Goal: Information Seeking & Learning: Learn about a topic

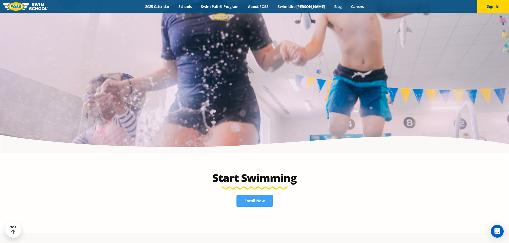
scroll to position [1255, 0]
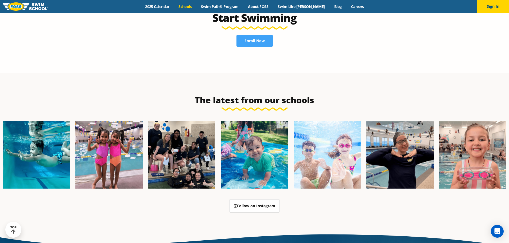
click at [196, 6] on link "Schools" at bounding box center [185, 6] width 22 height 5
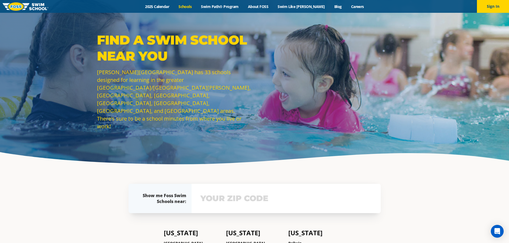
click at [247, 194] on input "text" at bounding box center [286, 198] width 174 height 15
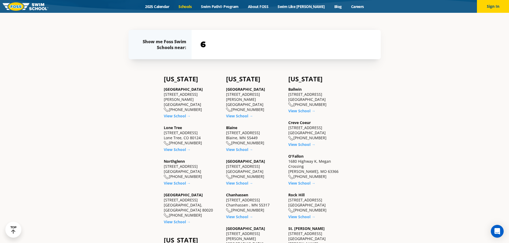
scroll to position [157, 0]
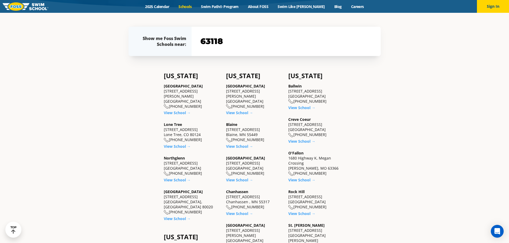
type input "63118"
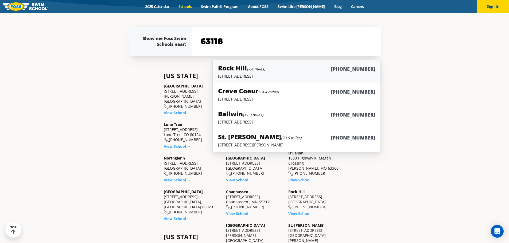
click at [244, 73] on div "Rock Hill (7.4 miles) (314) 720-6500" at bounding box center [296, 69] width 157 height 10
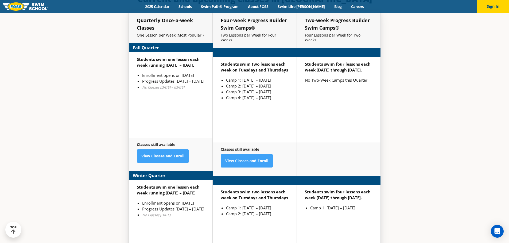
scroll to position [1336, 0]
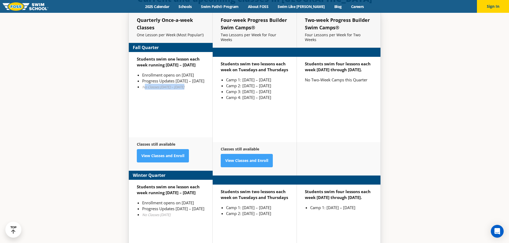
drag, startPoint x: 146, startPoint y: 81, endPoint x: 193, endPoint y: 90, distance: 48.5
click at [193, 90] on div "Students swim one lesson each week running Sept 2 – Dec 22 Enrollment opens on …" at bounding box center [171, 94] width 84 height 85
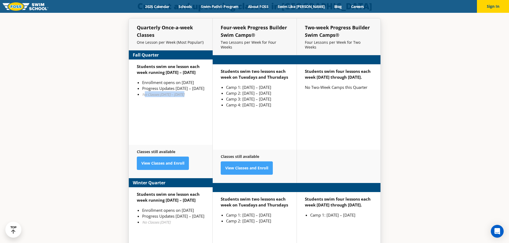
click at [193, 88] on div "Students swim one lesson each week running Sept 2 – Dec 22 Enrollment opens on …" at bounding box center [171, 102] width 84 height 85
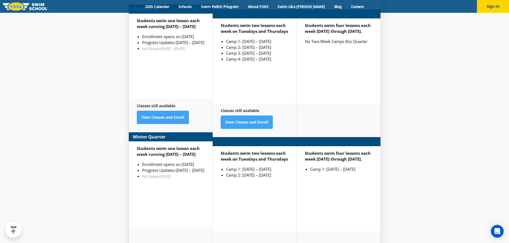
scroll to position [1397, 0]
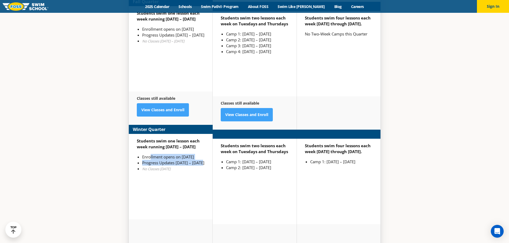
drag, startPoint x: 151, startPoint y: 143, endPoint x: 203, endPoint y: 148, distance: 51.8
click at [203, 154] on ul "Enrollment opens on Nov 11th Progress Updates Feb 6 – Feb 12 No Classes Jan 19" at bounding box center [171, 163] width 68 height 18
click at [188, 137] on div "Students swim one lesson each week running Jan 2 – March 12 Enrollment opens on…" at bounding box center [171, 176] width 84 height 85
drag, startPoint x: 170, startPoint y: 143, endPoint x: 186, endPoint y: 146, distance: 15.7
click at [186, 154] on li "Enrollment opens on Nov 11th" at bounding box center [173, 157] width 62 height 6
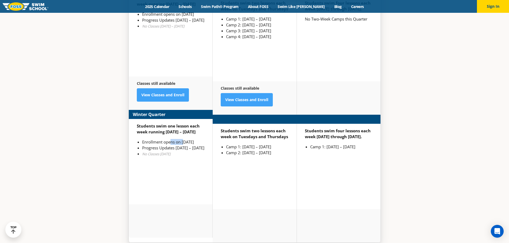
scroll to position [1389, 0]
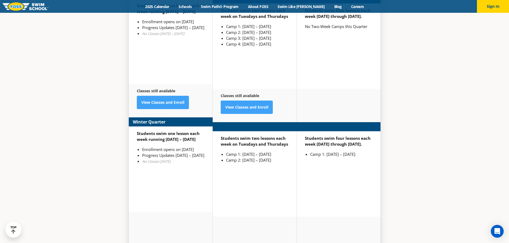
click at [160, 147] on li "Enrollment opens on Nov 11th" at bounding box center [173, 150] width 62 height 6
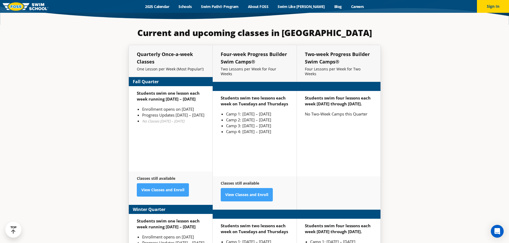
scroll to position [1309, 0]
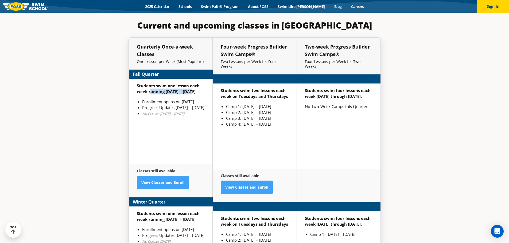
drag, startPoint x: 149, startPoint y: 85, endPoint x: 189, endPoint y: 87, distance: 40.1
click at [189, 87] on strong "Students swim one lesson each week running Sept 2 – Dec 22" at bounding box center [168, 88] width 63 height 11
click at [181, 86] on strong "Students swim one lesson each week running Sept 2 – Dec 22" at bounding box center [168, 88] width 63 height 11
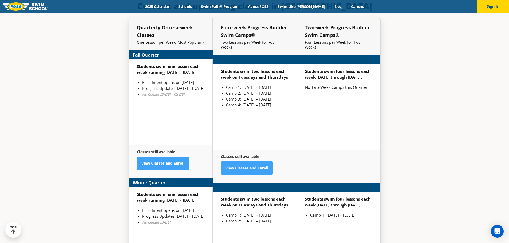
scroll to position [1362, 0]
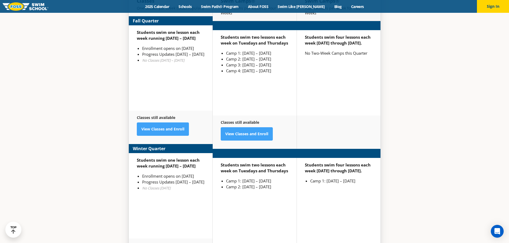
drag, startPoint x: 153, startPoint y: 167, endPoint x: 160, endPoint y: 168, distance: 7.6
click at [158, 168] on div "Students swim one lesson each week running Jan 2 – March 12 Enrollment opens on…" at bounding box center [171, 195] width 84 height 85
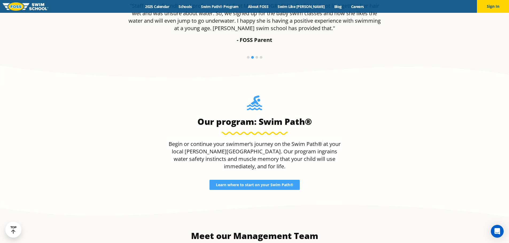
scroll to position [390, 0]
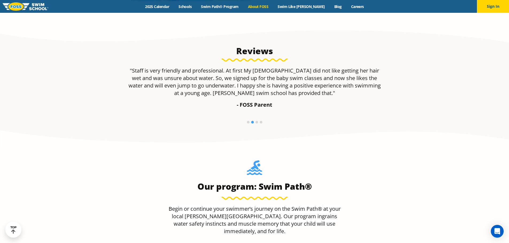
click at [266, 7] on link "About FOSS" at bounding box center [258, 6] width 30 height 5
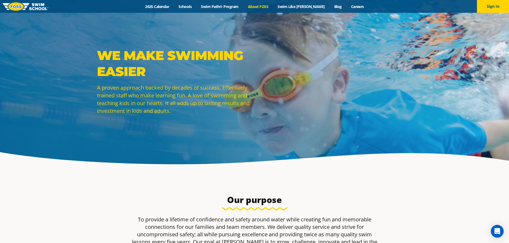
click at [234, 3] on div "Menu 2025 Calendar Schools Swim Path® Program About FOSS Swim Like Regan Blog C…" at bounding box center [254, 6] width 509 height 13
click at [162, 8] on link "2025 Calendar" at bounding box center [157, 6] width 33 height 5
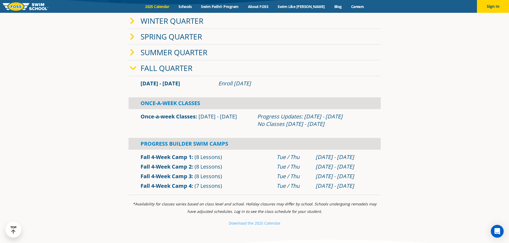
scroll to position [53, 0]
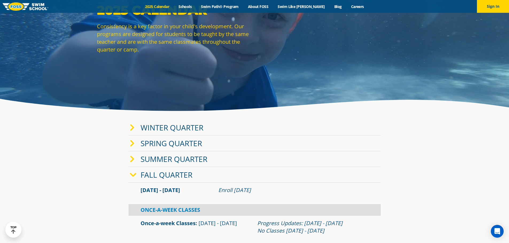
click at [134, 128] on icon at bounding box center [132, 127] width 5 height 7
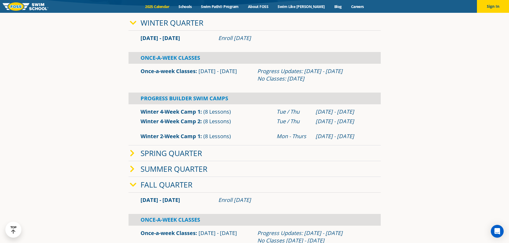
scroll to position [160, 0]
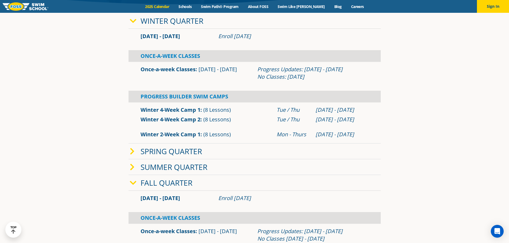
click at [130, 153] on icon at bounding box center [132, 151] width 5 height 7
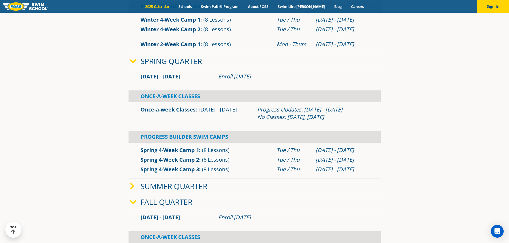
scroll to position [267, 0]
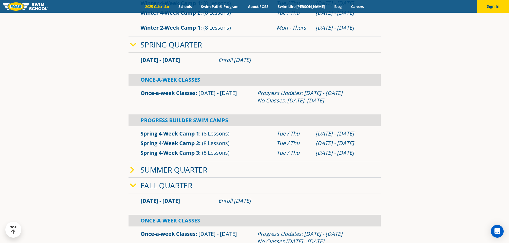
click at [132, 167] on icon at bounding box center [132, 169] width 5 height 7
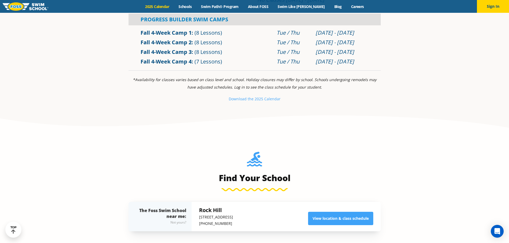
scroll to position [695, 0]
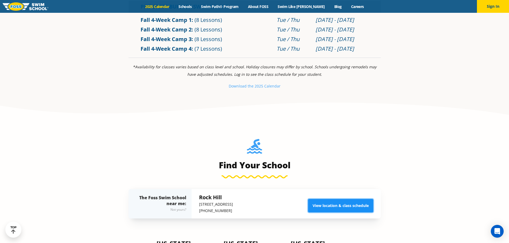
click at [345, 204] on link "View location & class schedule" at bounding box center [340, 205] width 65 height 13
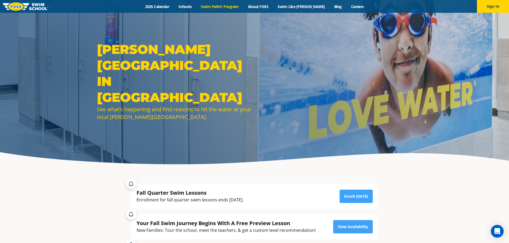
click at [240, 4] on link "Swim Path® Program" at bounding box center [219, 6] width 47 height 5
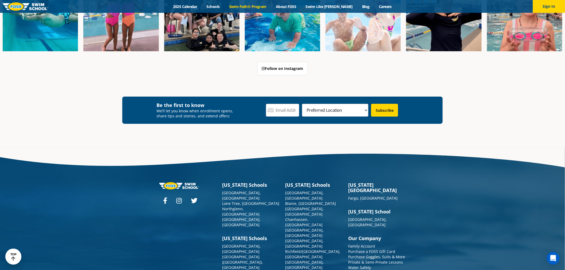
scroll to position [1610, 0]
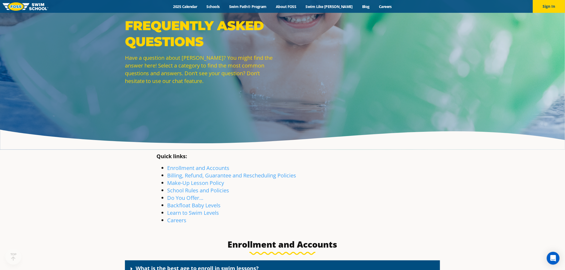
scroll to position [59, 0]
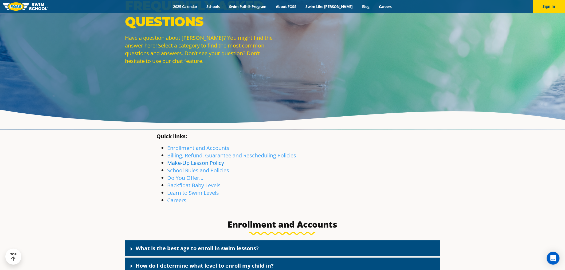
click at [197, 163] on link "Make-Up Lesson Policy" at bounding box center [195, 162] width 57 height 7
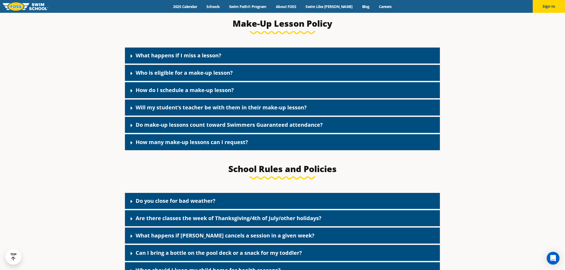
scroll to position [650, 0]
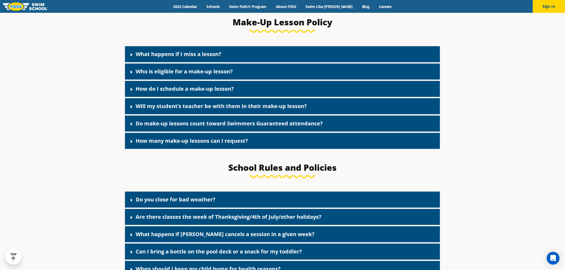
click at [172, 54] on link "What happens if I miss a lesson?" at bounding box center [179, 53] width 86 height 7
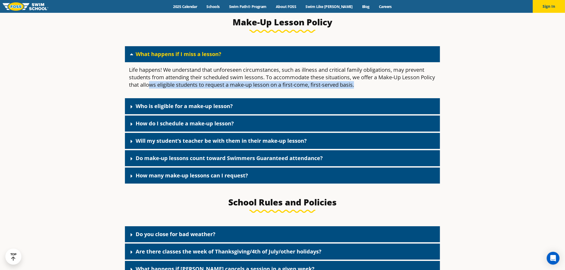
drag, startPoint x: 175, startPoint y: 89, endPoint x: 383, endPoint y: 91, distance: 208.4
click at [383, 89] on p "Life happens! We understand that unforeseen circumstances, such as illness and …" at bounding box center [282, 77] width 307 height 22
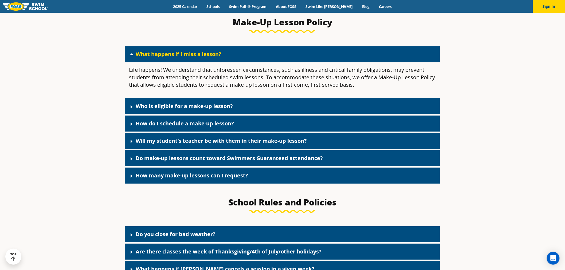
click at [138, 110] on link "Who is eligible for a make-up lesson?" at bounding box center [184, 106] width 97 height 7
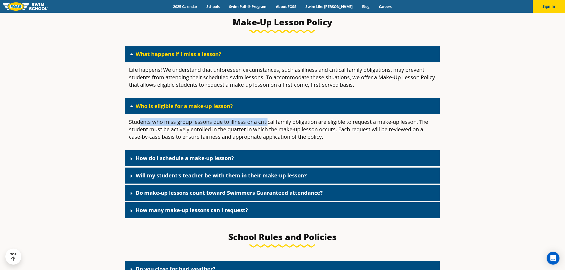
drag, startPoint x: 139, startPoint y: 127, endPoint x: 269, endPoint y: 127, distance: 129.3
click at [269, 127] on p "Students who miss group lessons due to illness or a critical family obligation …" at bounding box center [282, 129] width 307 height 22
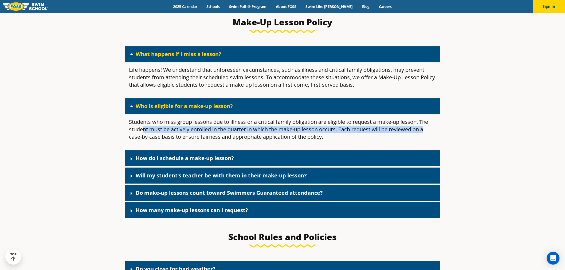
drag, startPoint x: 143, startPoint y: 131, endPoint x: 439, endPoint y: 132, distance: 295.4
click at [439, 132] on div "Students who miss group lessons due to illness or a critical family obligation …" at bounding box center [282, 131] width 315 height 35
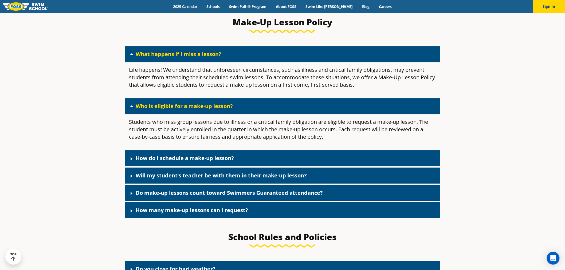
click at [135, 160] on span at bounding box center [132, 159] width 5 height 6
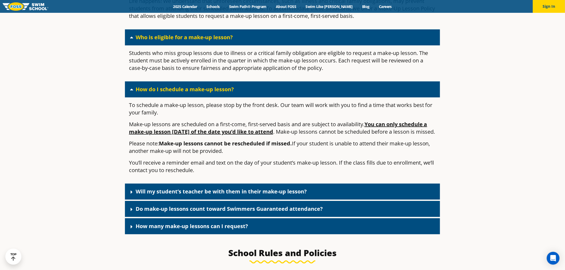
scroll to position [739, 0]
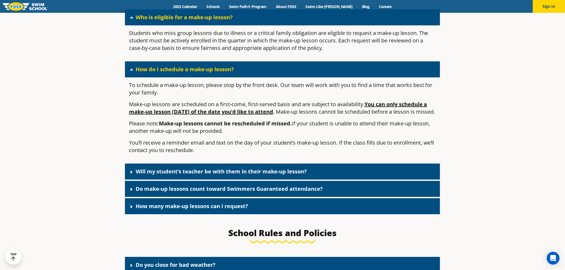
click at [158, 180] on div "Will my student’s teacher be with them in their make-up lesson?" at bounding box center [282, 172] width 315 height 16
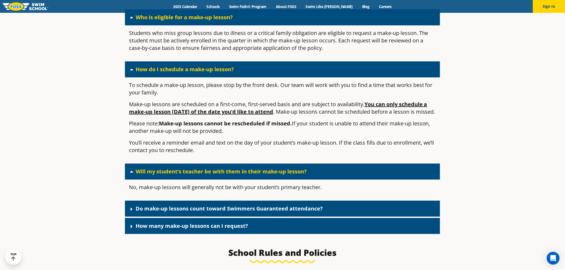
click at [146, 212] on link "Do make-up lessons count toward Swimmers Guaranteed attendance?" at bounding box center [229, 208] width 187 height 7
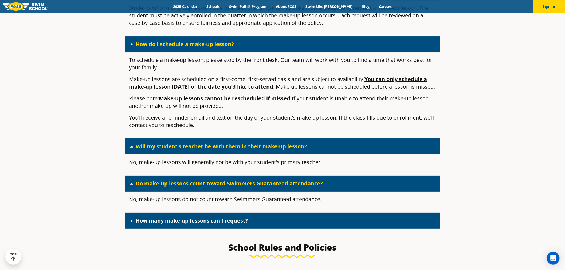
scroll to position [799, 0]
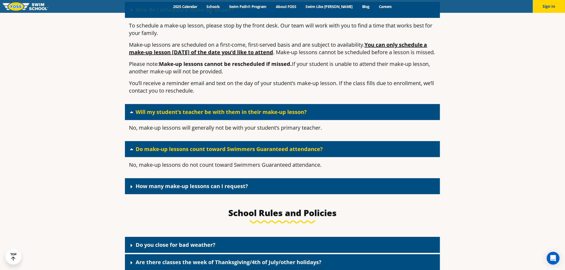
click at [174, 190] on link "How many make-up lessons can I request?" at bounding box center [192, 186] width 112 height 7
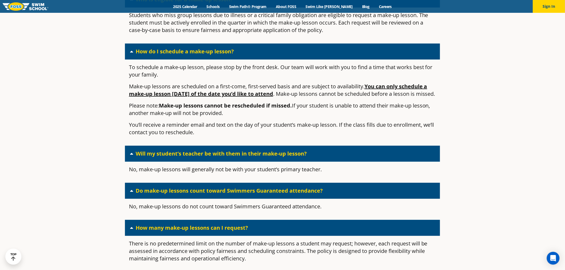
scroll to position [680, 0]
